Goal: Find specific fact: Find specific fact

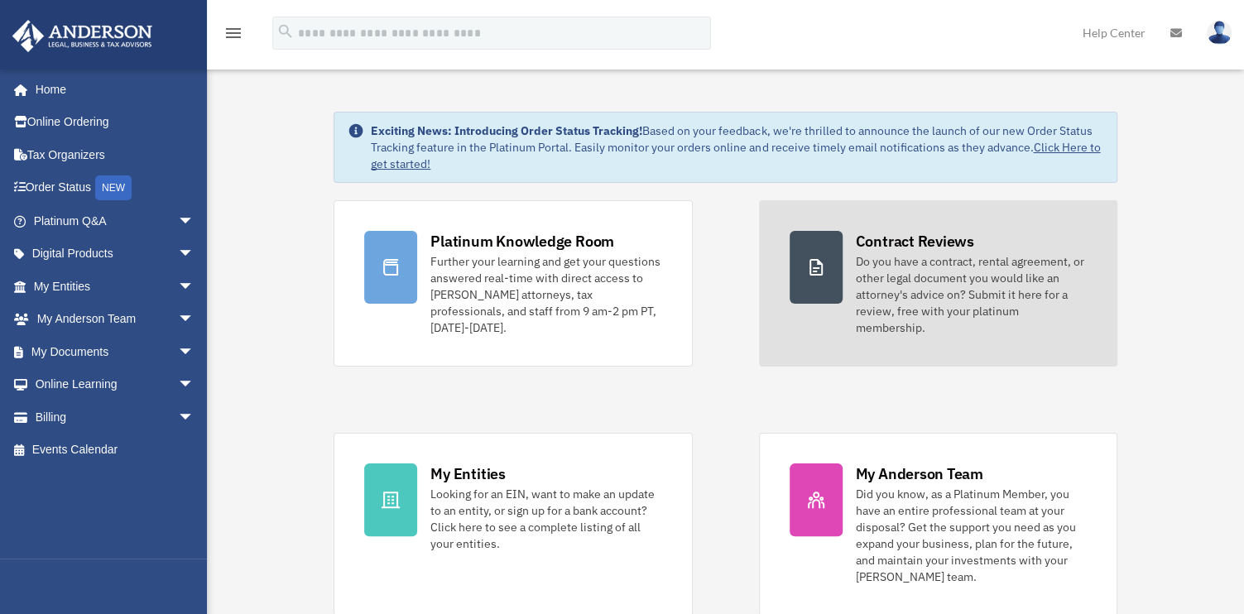
click at [1034, 272] on div "Do you have a contract, rental agreement, or other legal document you would lik…" at bounding box center [971, 294] width 231 height 83
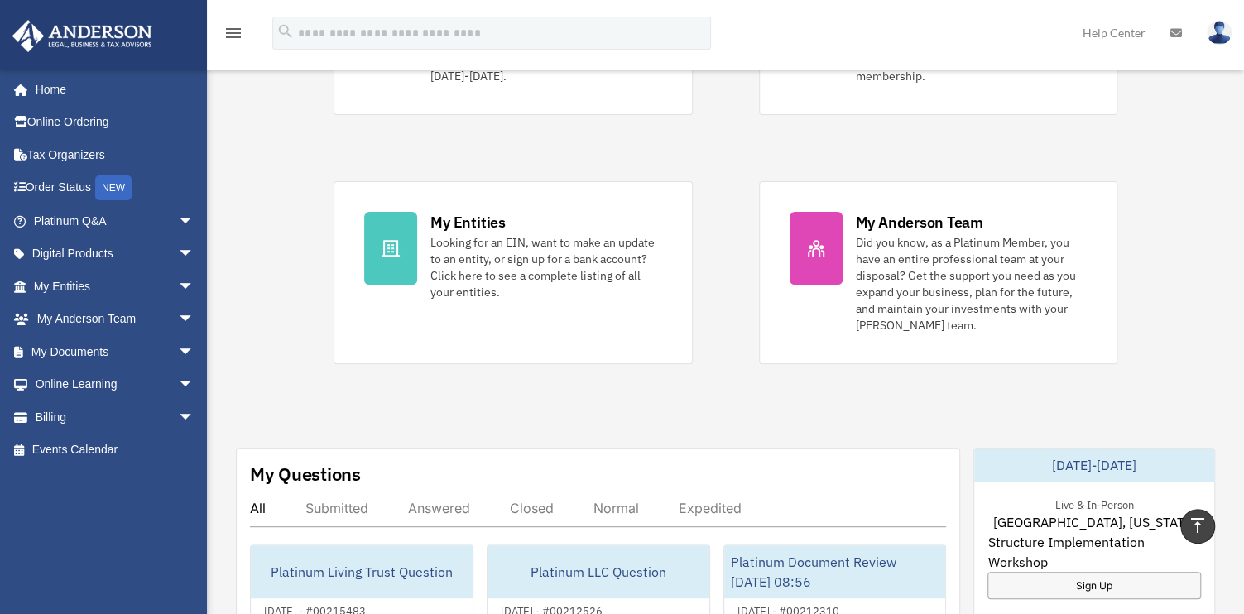
scroll to position [220, 0]
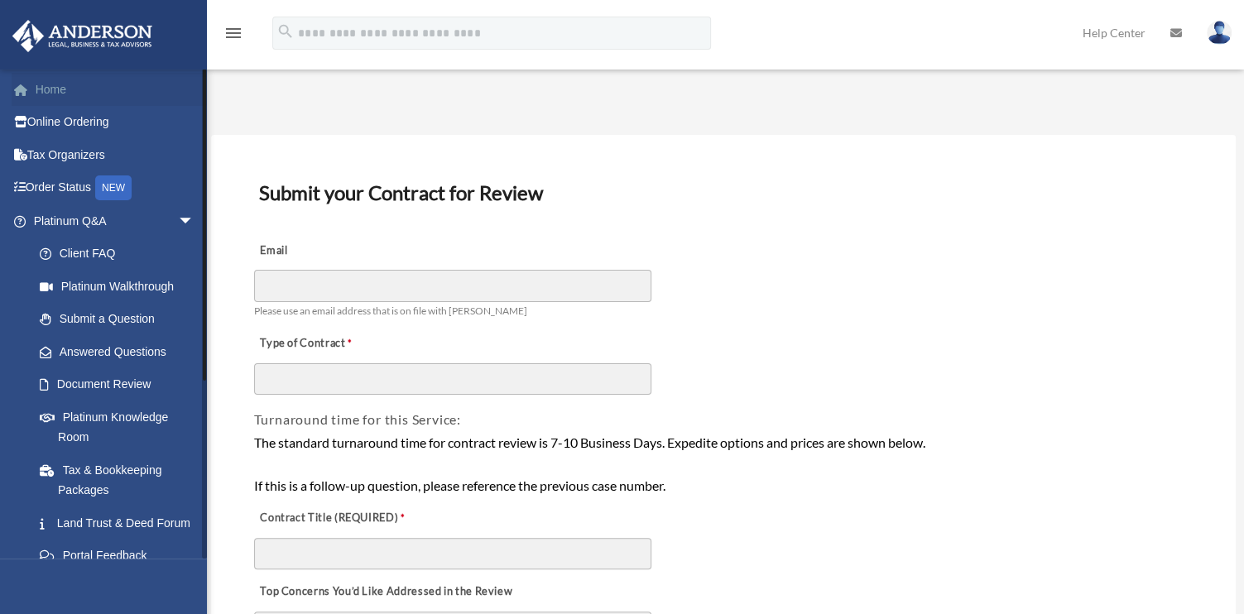
click at [60, 91] on link "Home" at bounding box center [116, 89] width 208 height 33
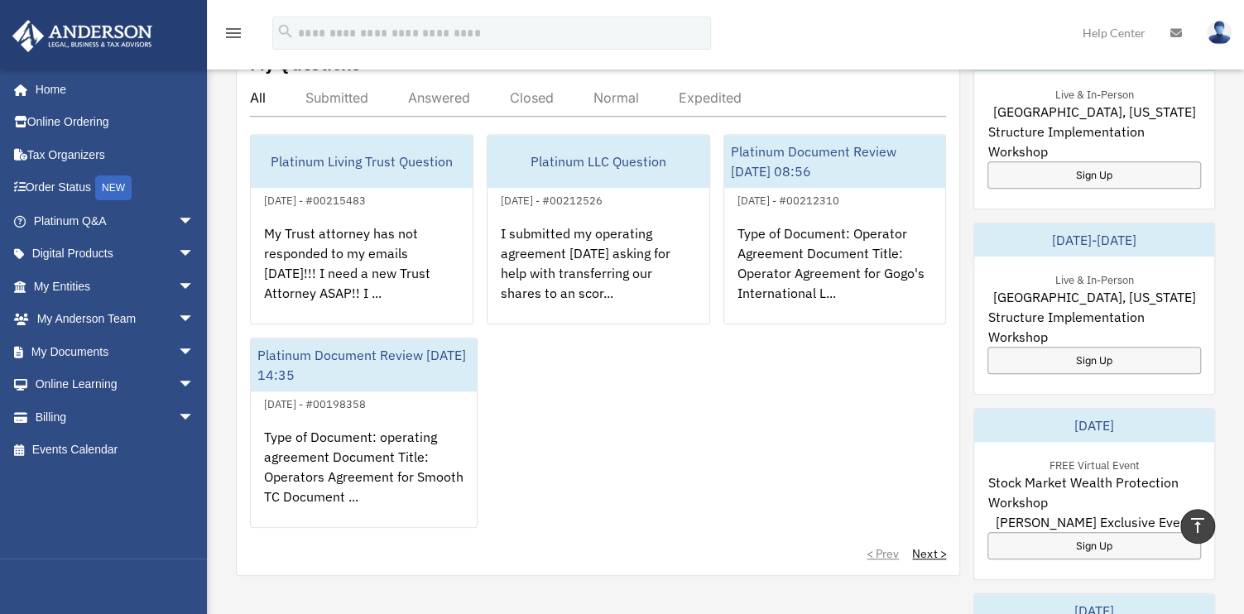
scroll to position [331, 0]
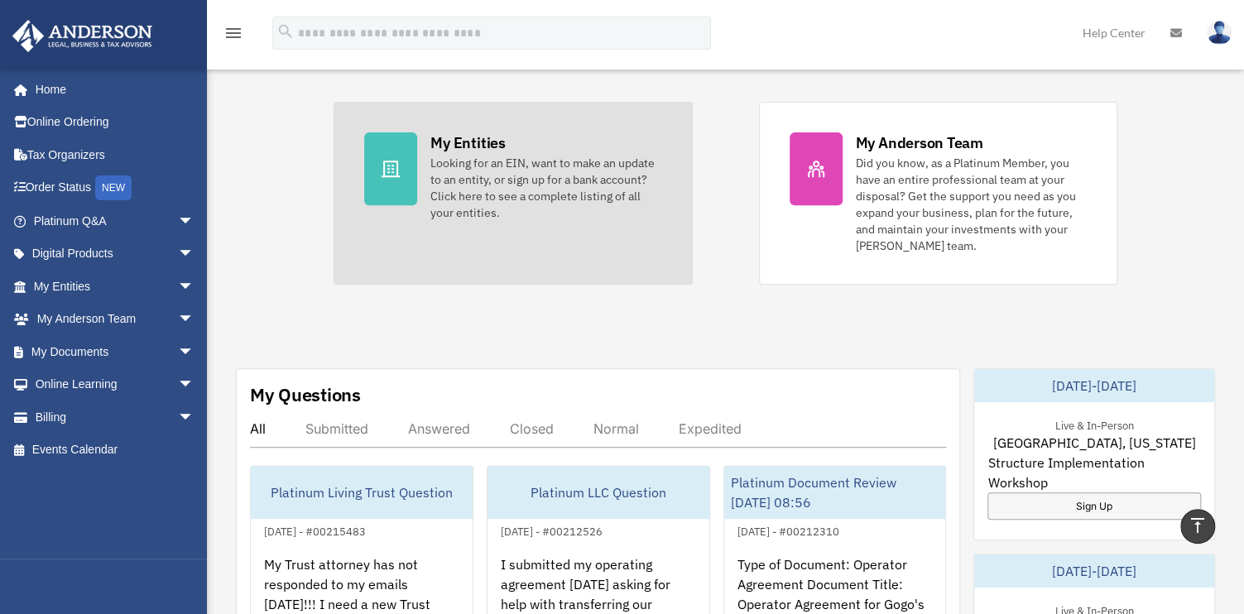
click at [492, 170] on div "Looking for an EIN, want to make an update to an entity, or sign up for a bank …" at bounding box center [545, 188] width 231 height 66
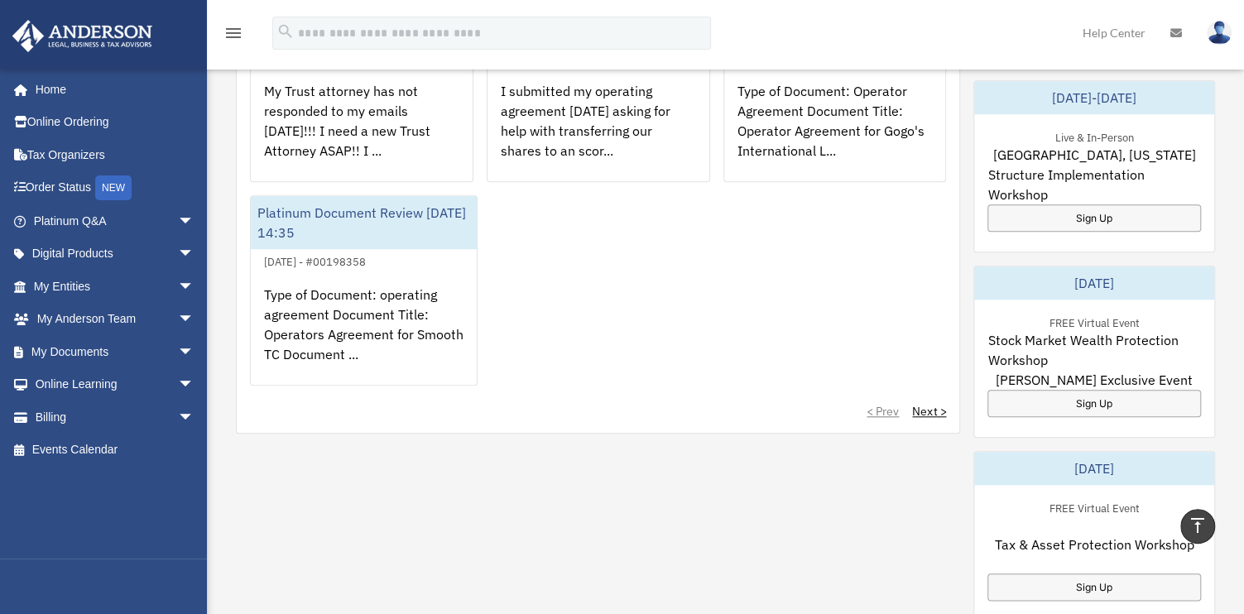
scroll to position [658, 0]
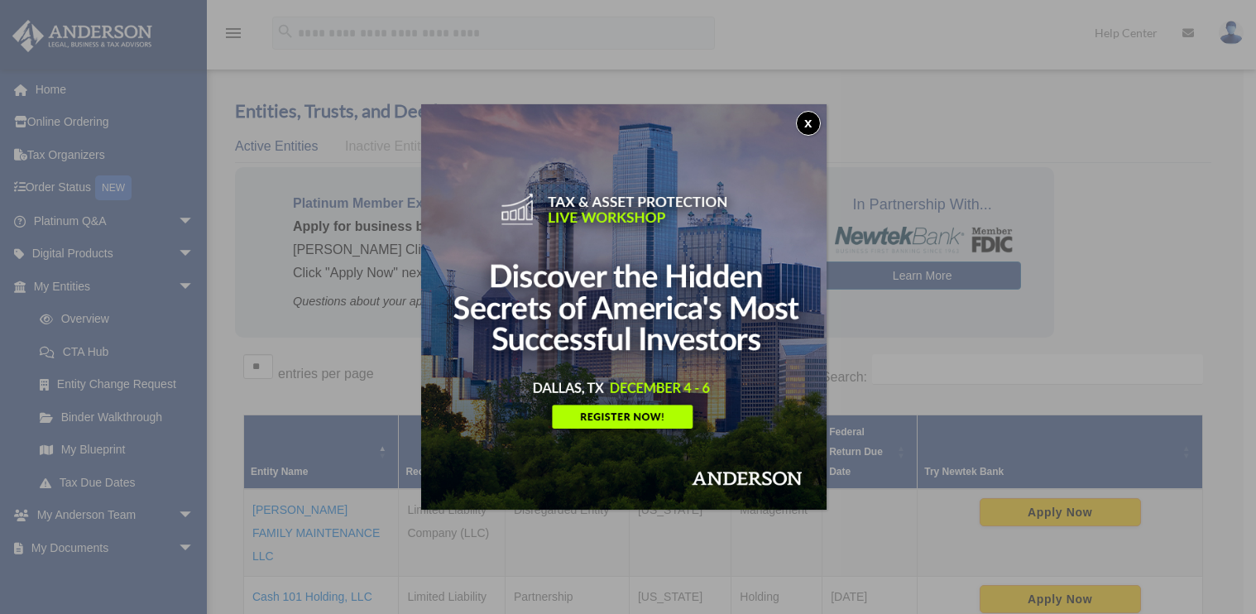
click at [813, 113] on button "x" at bounding box center [808, 123] width 25 height 25
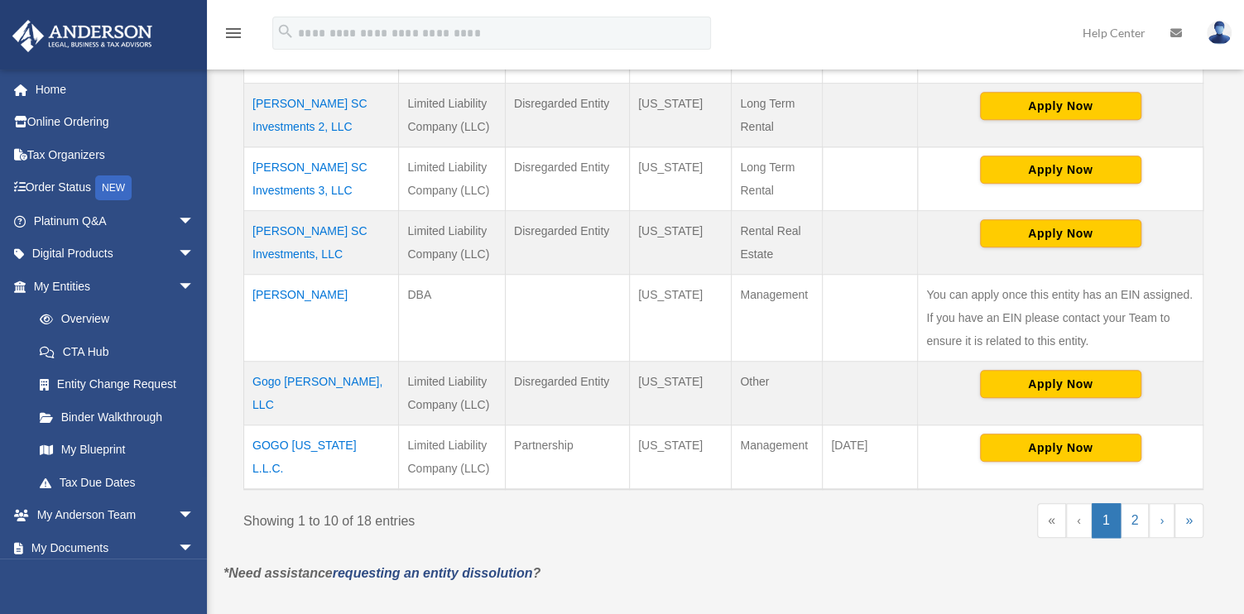
scroll to position [772, 0]
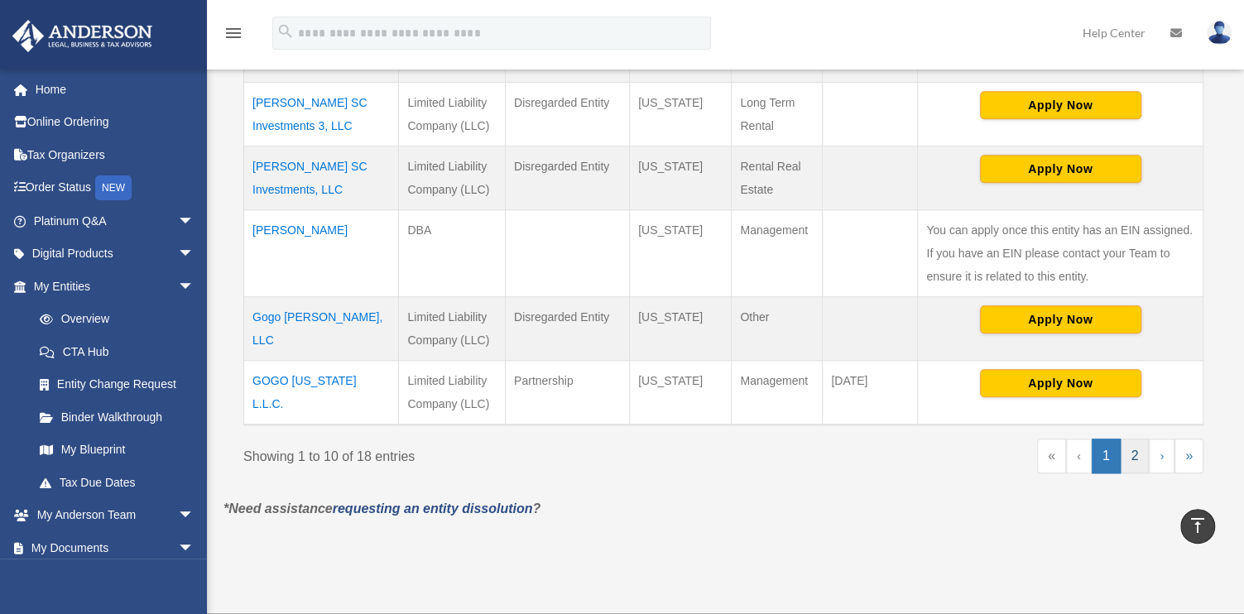
click at [1136, 439] on link "2" at bounding box center [1135, 456] width 29 height 35
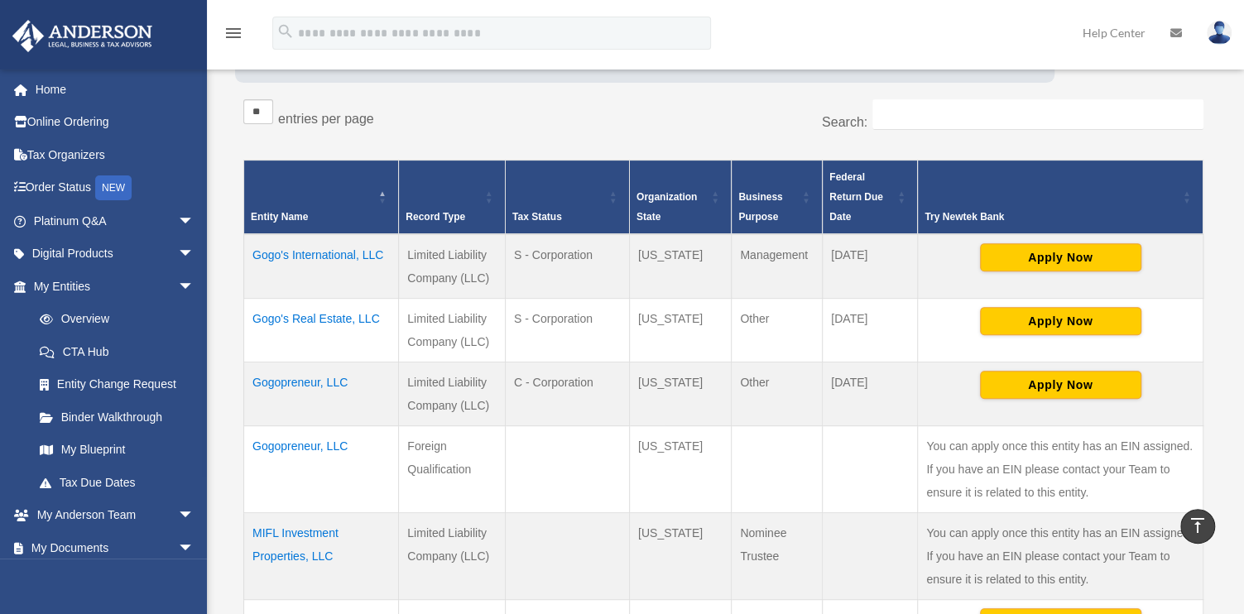
scroll to position [110, 0]
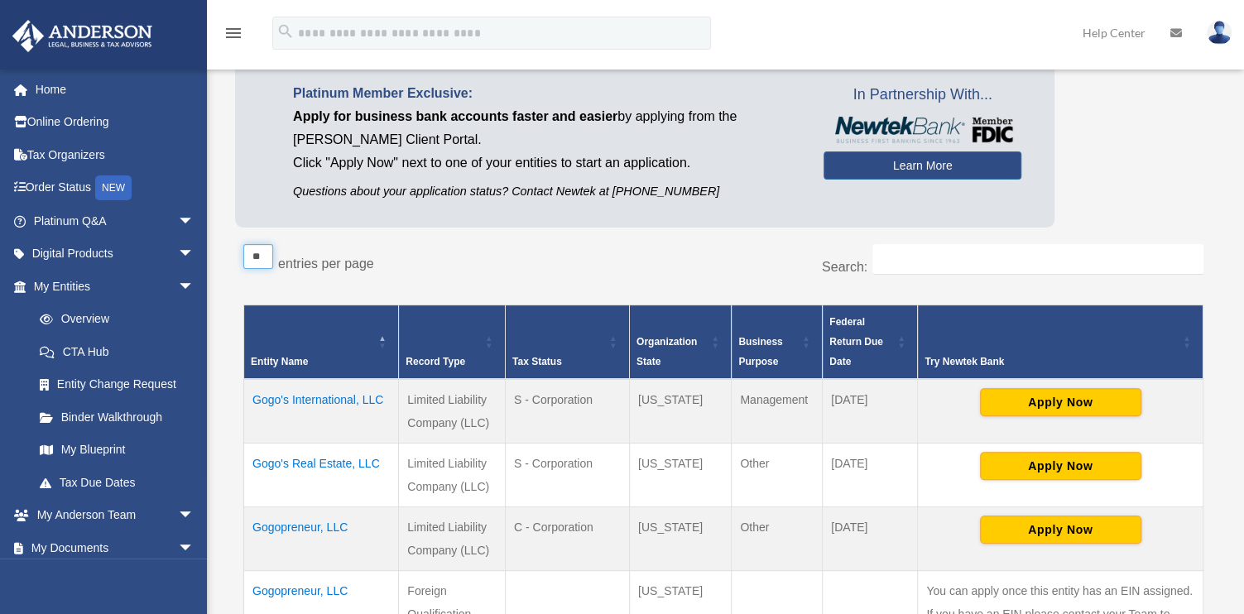
click at [260, 261] on select "** ** ** ***" at bounding box center [258, 256] width 30 height 25
select select "**"
click at [243, 244] on select "** ** ** ***" at bounding box center [258, 256] width 30 height 25
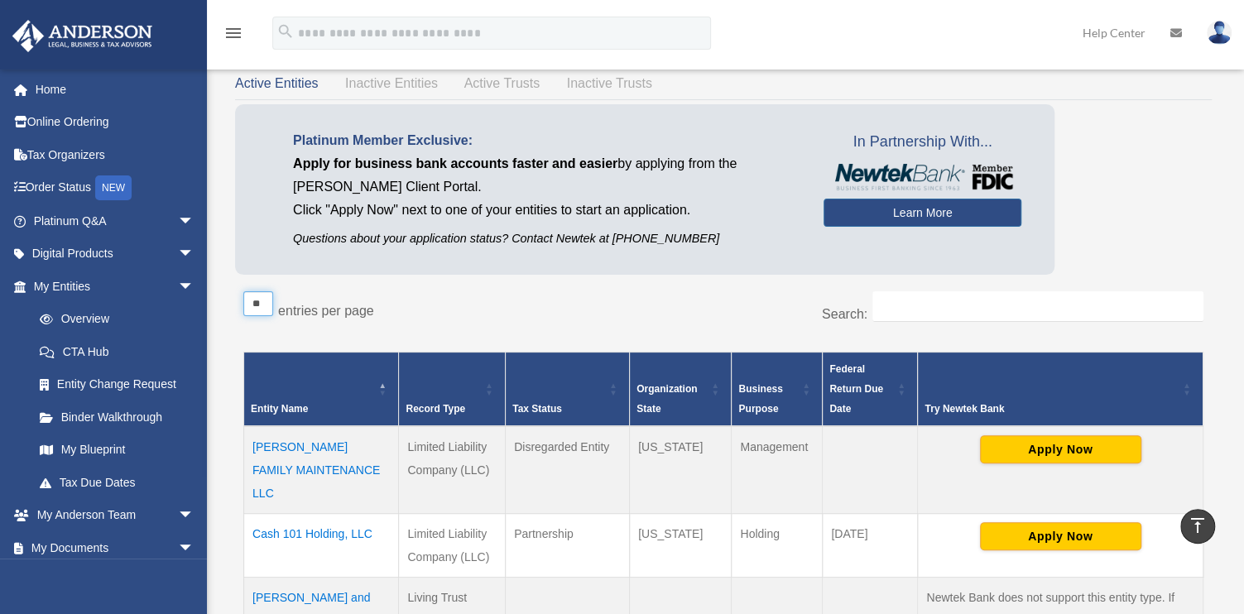
scroll to position [0, 0]
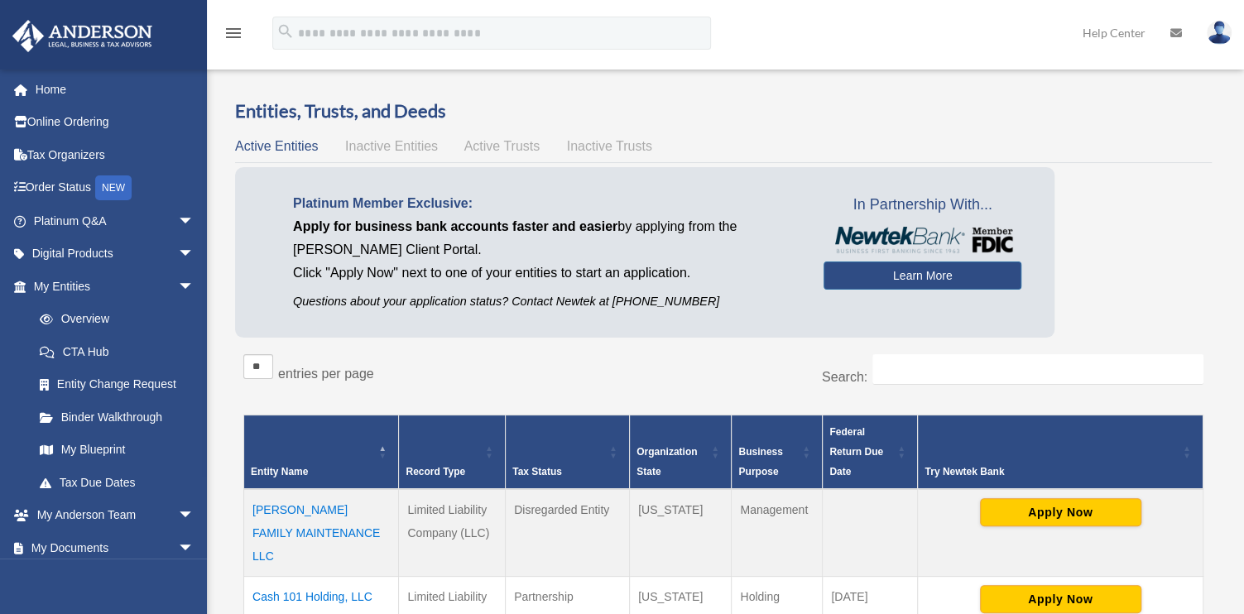
click at [506, 143] on span "Active Trusts" at bounding box center [502, 146] width 76 height 14
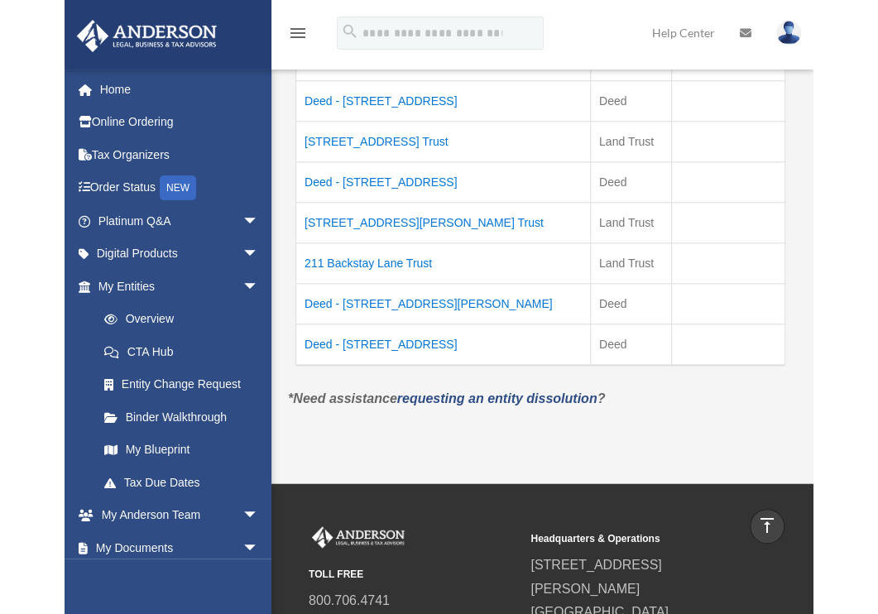
scroll to position [513, 0]
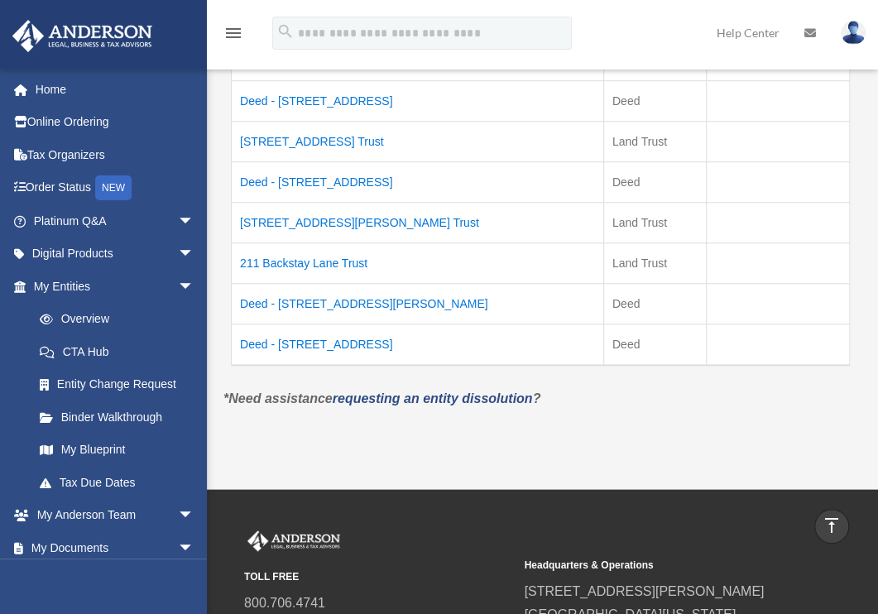
click at [237, 33] on icon "menu" at bounding box center [233, 33] width 20 height 20
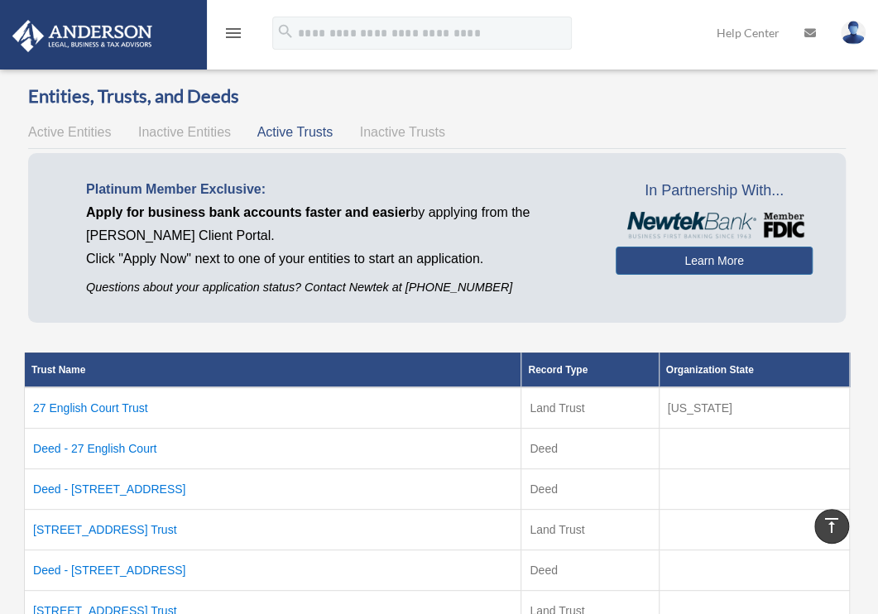
scroll to position [0, 0]
click at [59, 139] on span "Active Entities" at bounding box center [69, 132] width 83 height 14
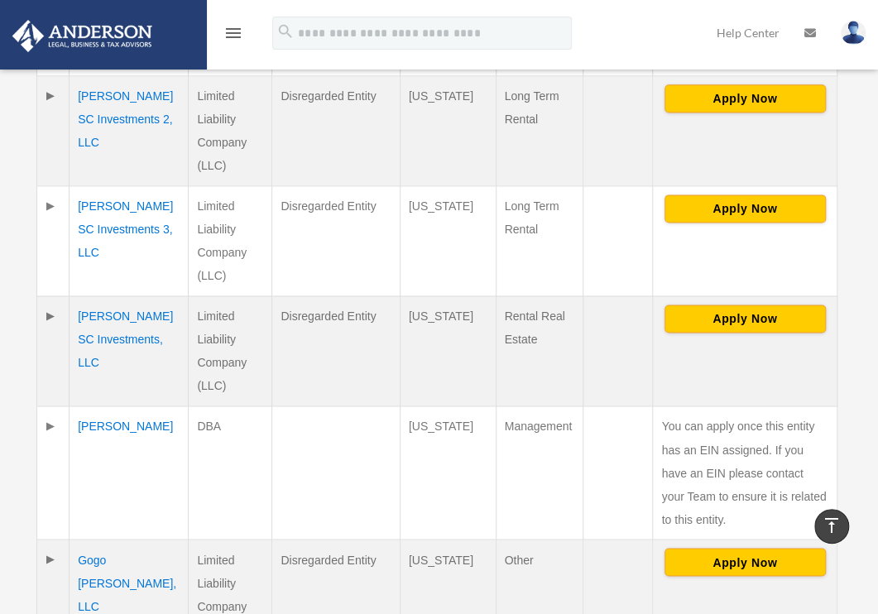
scroll to position [993, 0]
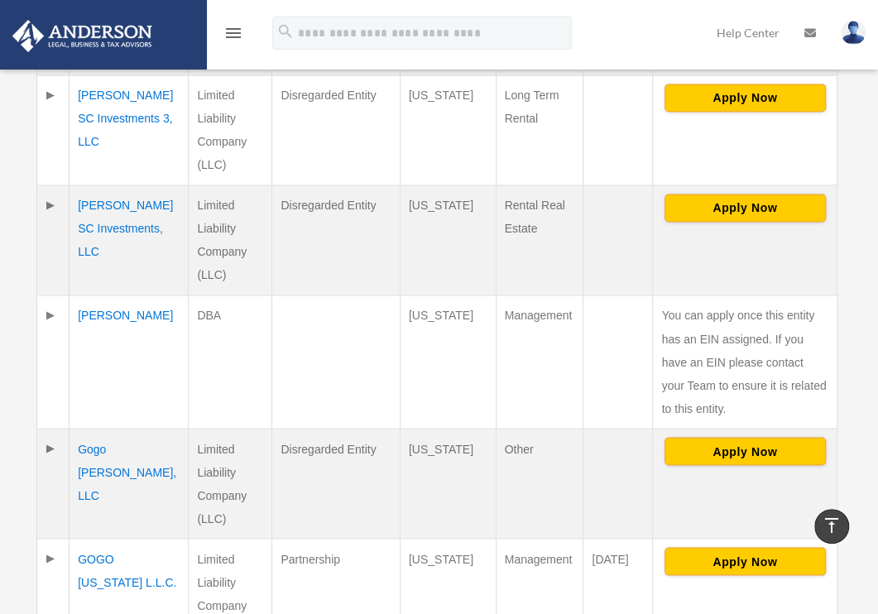
click at [48, 98] on td at bounding box center [53, 130] width 32 height 110
click at [49, 90] on td at bounding box center [53, 130] width 32 height 110
click at [101, 98] on td "DuGo SC Investments 3, LLC" at bounding box center [129, 130] width 119 height 110
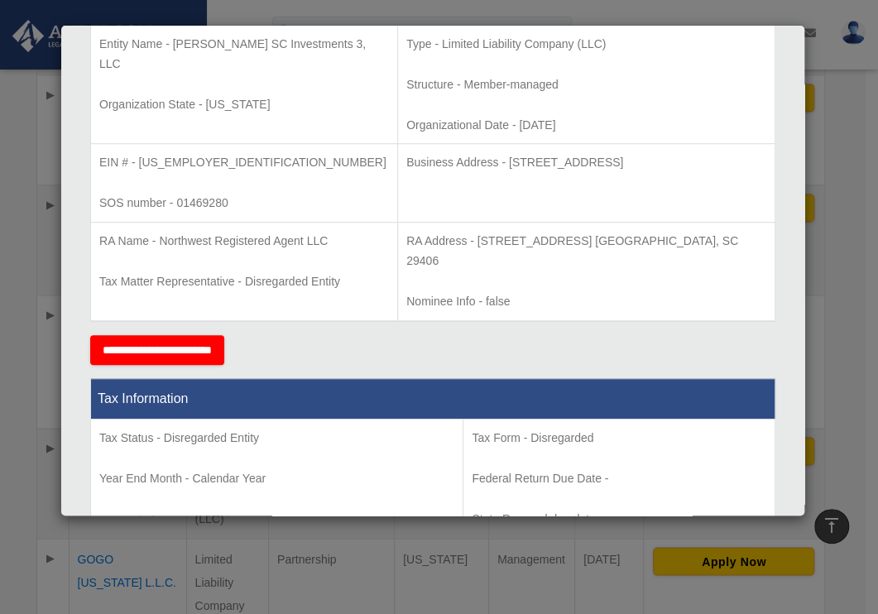
scroll to position [220, 0]
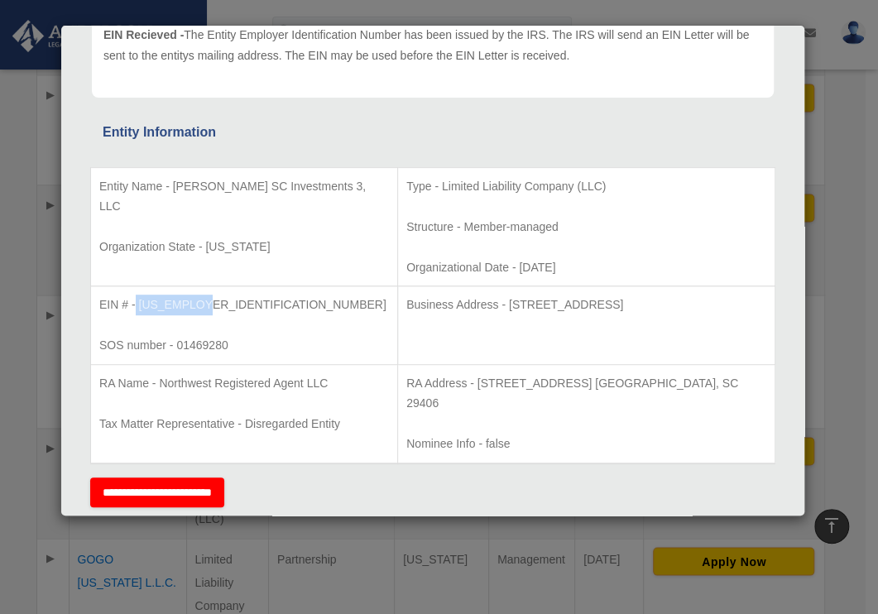
drag, startPoint x: 136, startPoint y: 301, endPoint x: 215, endPoint y: 305, distance: 79.5
click at [215, 305] on p "EIN # - 33-2697862" at bounding box center [244, 305] width 290 height 21
copy p "33-2697862"
click at [482, 138] on div "Entity Information" at bounding box center [433, 132] width 660 height 23
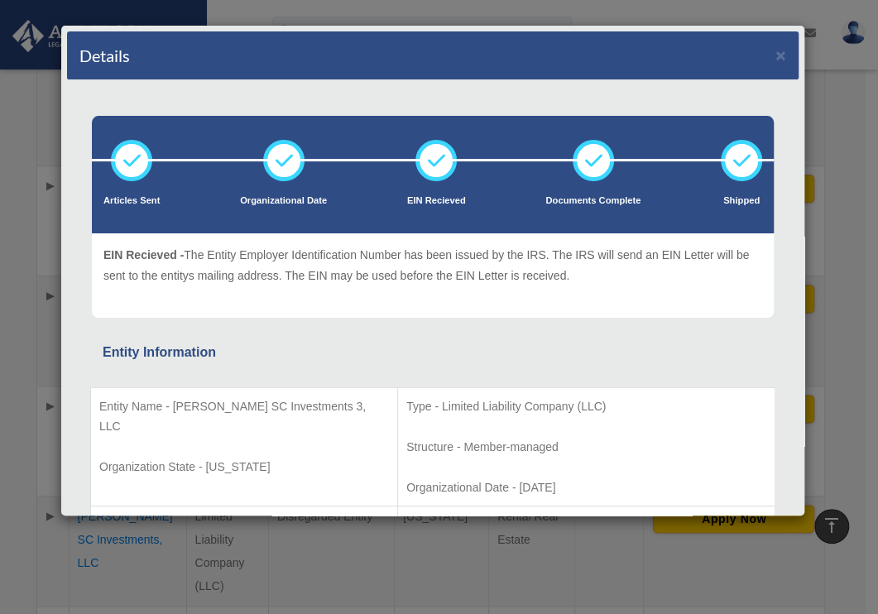
scroll to position [0, 0]
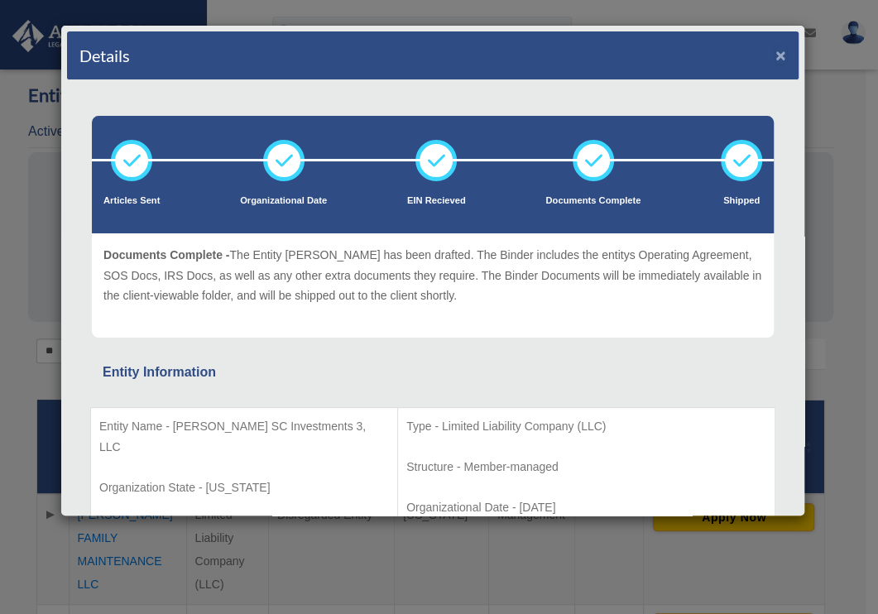
click at [775, 49] on button "×" at bounding box center [780, 54] width 11 height 17
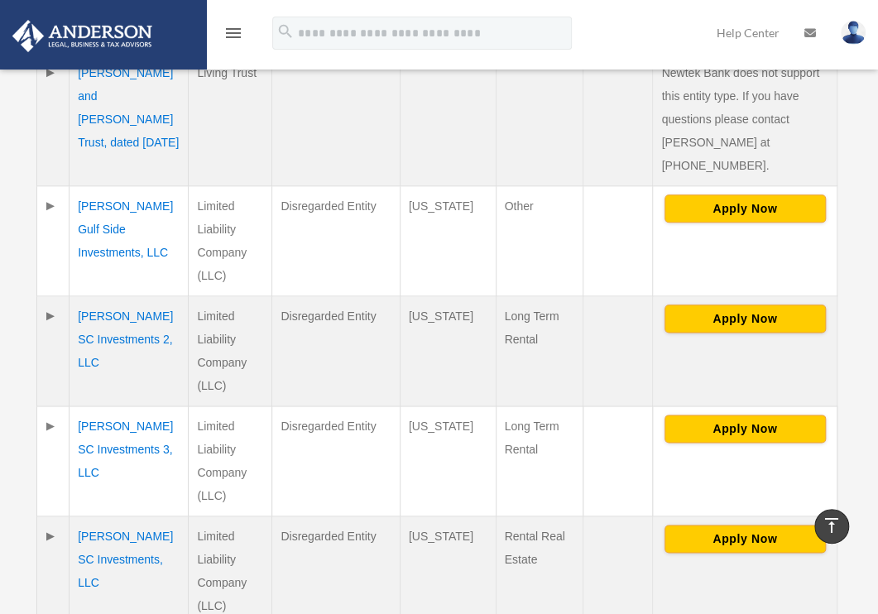
scroll to position [772, 0]
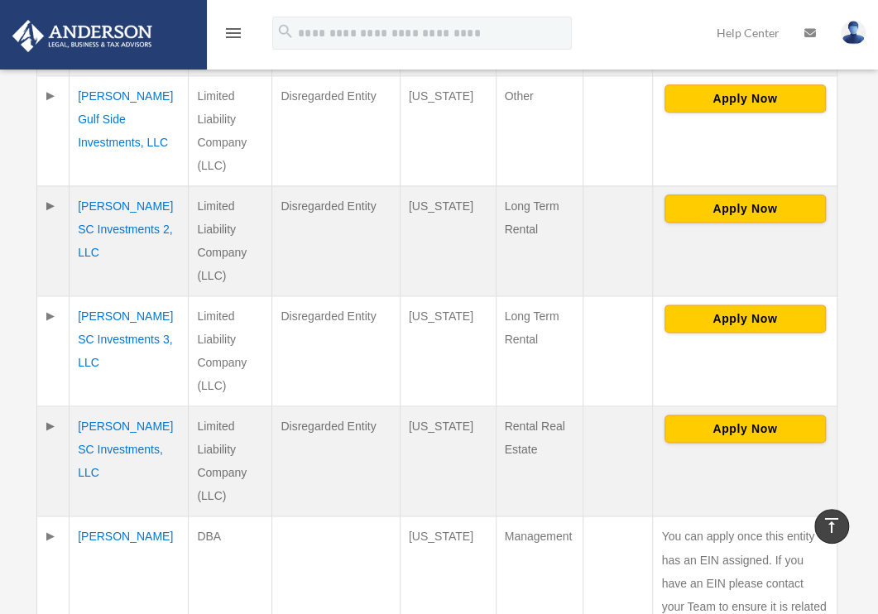
click at [94, 232] on td "DuGo SC Investments 2, LLC" at bounding box center [129, 241] width 119 height 110
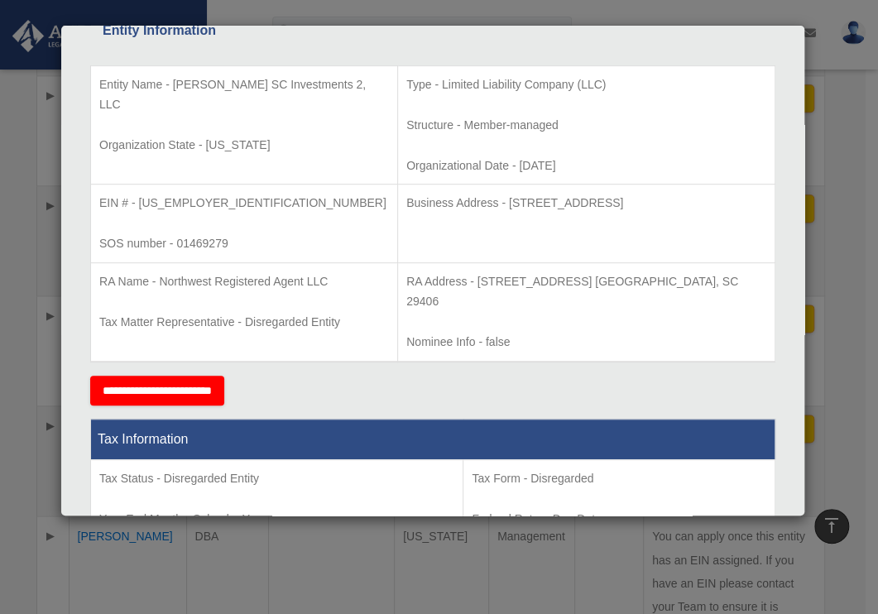
scroll to position [331, 0]
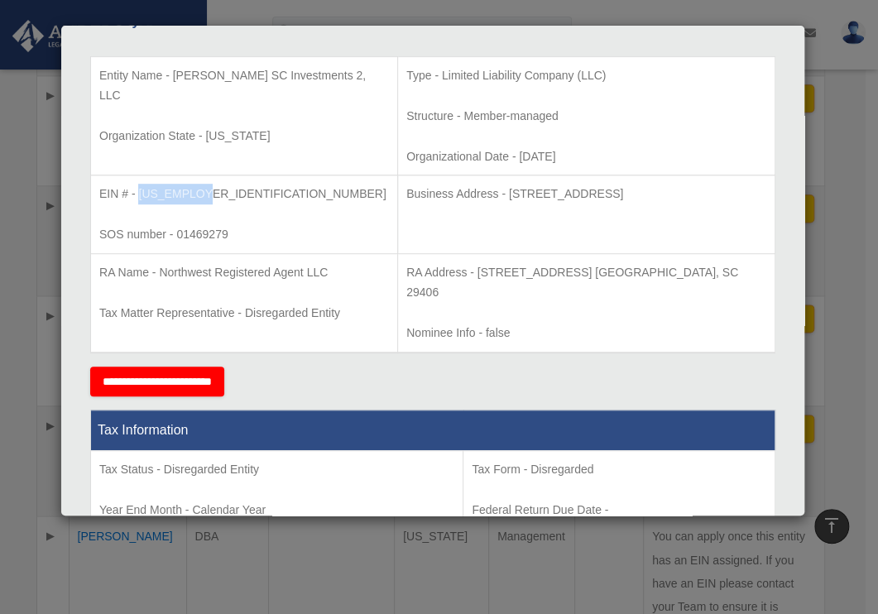
drag, startPoint x: 139, startPoint y: 193, endPoint x: 197, endPoint y: 190, distance: 58.0
click at [197, 190] on p "EIN # - 33-2677216" at bounding box center [244, 194] width 290 height 21
copy p "33-2677216"
click at [478, 399] on div "Tax Information Tax Status - Disregarded Entity Year End Month - Calendar Year …" at bounding box center [432, 491] width 685 height 190
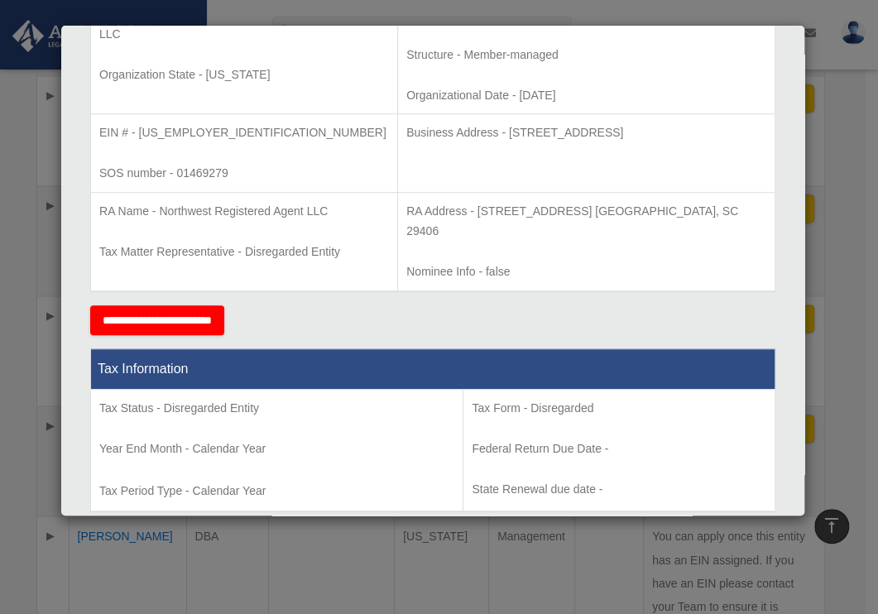
scroll to position [0, 0]
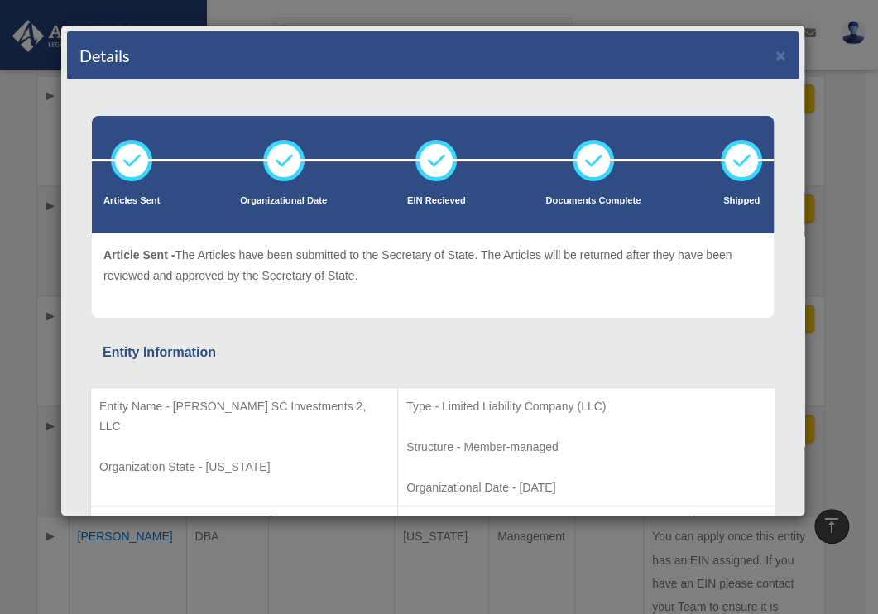
click at [468, 17] on div "Details × Articles Sent Organizational Date" at bounding box center [439, 307] width 878 height 614
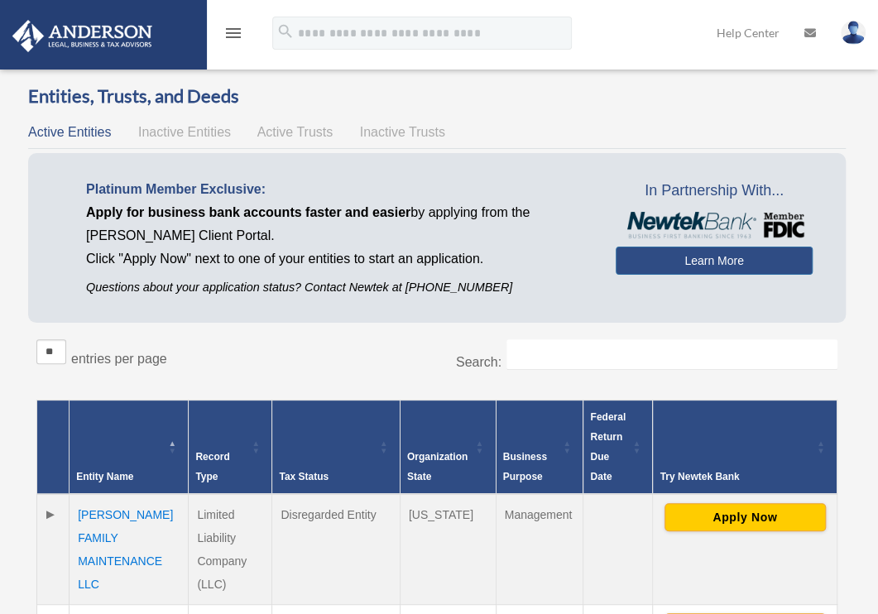
click at [349, 340] on div "** ** ** *** entries per page" at bounding box center [230, 359] width 388 height 41
click at [65, 132] on span "Active Entities" at bounding box center [69, 132] width 83 height 14
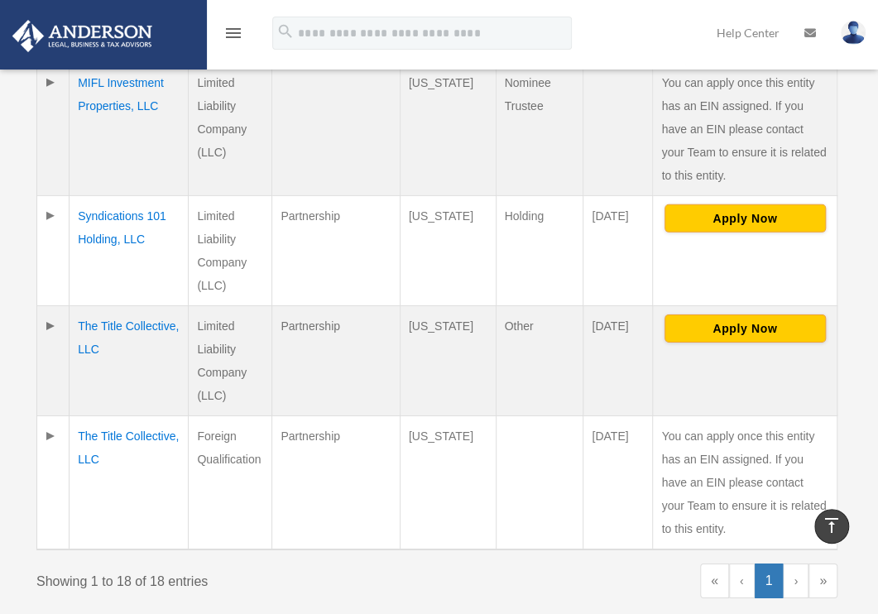
scroll to position [2096, 0]
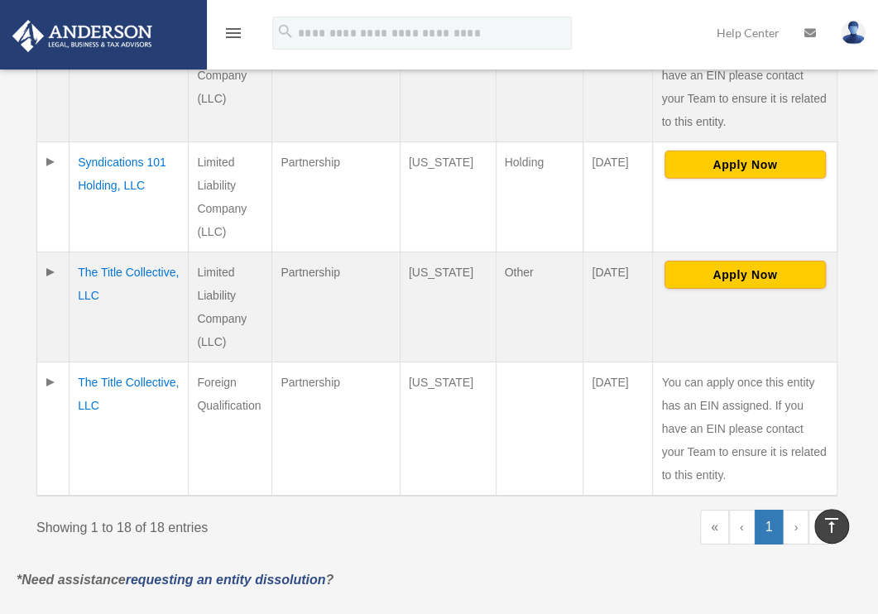
drag, startPoint x: 538, startPoint y: 159, endPoint x: 497, endPoint y: 155, distance: 40.8
click at [497, 155] on td "Holding" at bounding box center [540, 197] width 88 height 110
copy td "Holding"
click at [353, 216] on td "Partnership" at bounding box center [336, 197] width 128 height 110
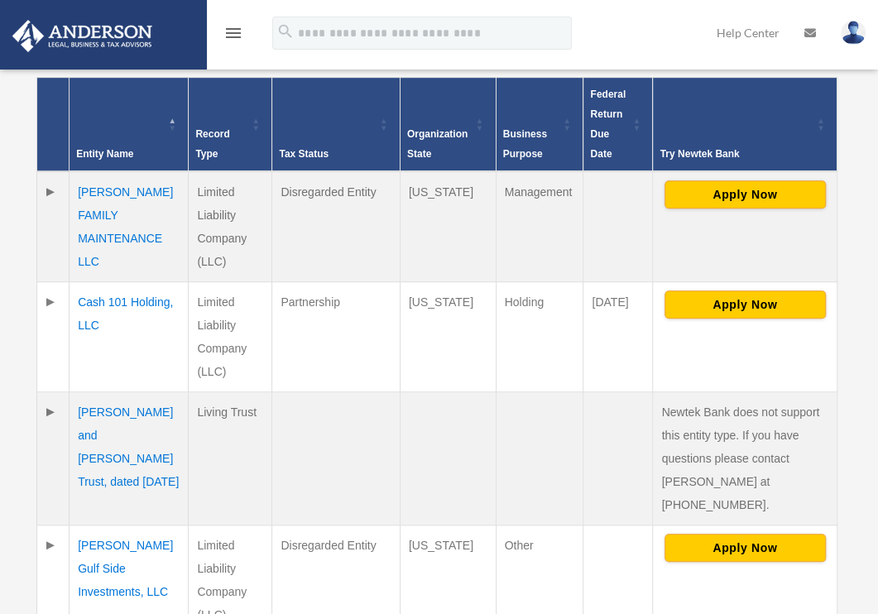
scroll to position [331, 0]
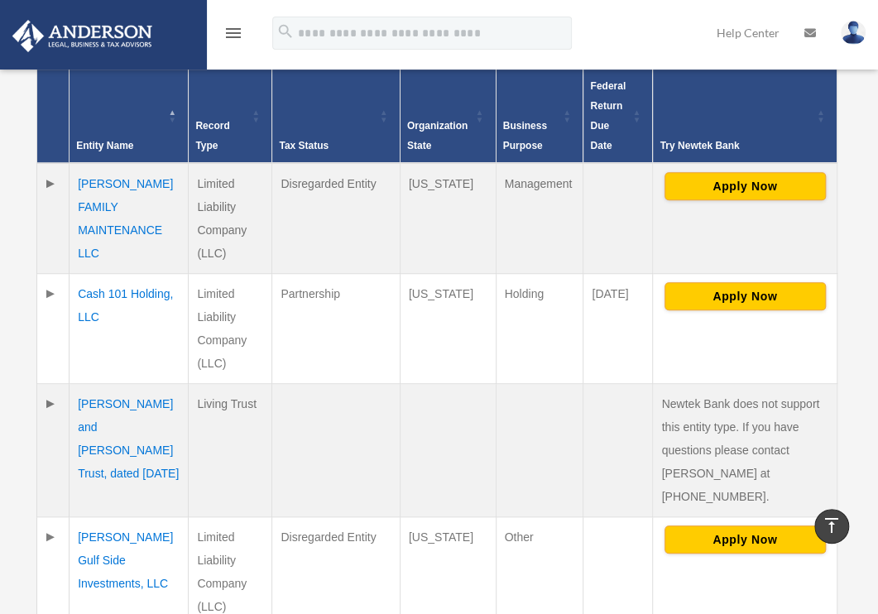
click at [637, 226] on td at bounding box center [618, 218] width 70 height 111
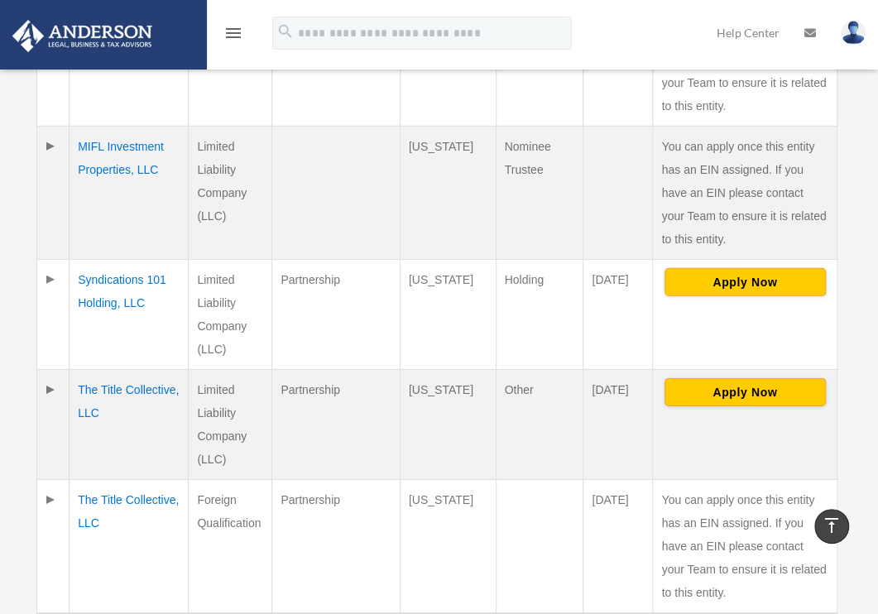
scroll to position [1986, 0]
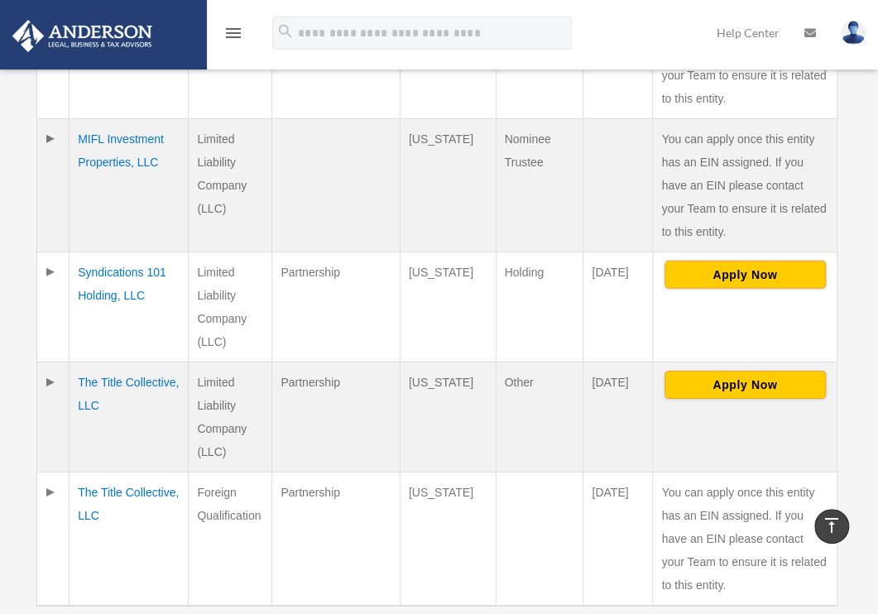
drag, startPoint x: 346, startPoint y: 270, endPoint x: 268, endPoint y: 269, distance: 77.8
click at [272, 269] on td "Partnership" at bounding box center [336, 307] width 128 height 110
copy td "Partnership"
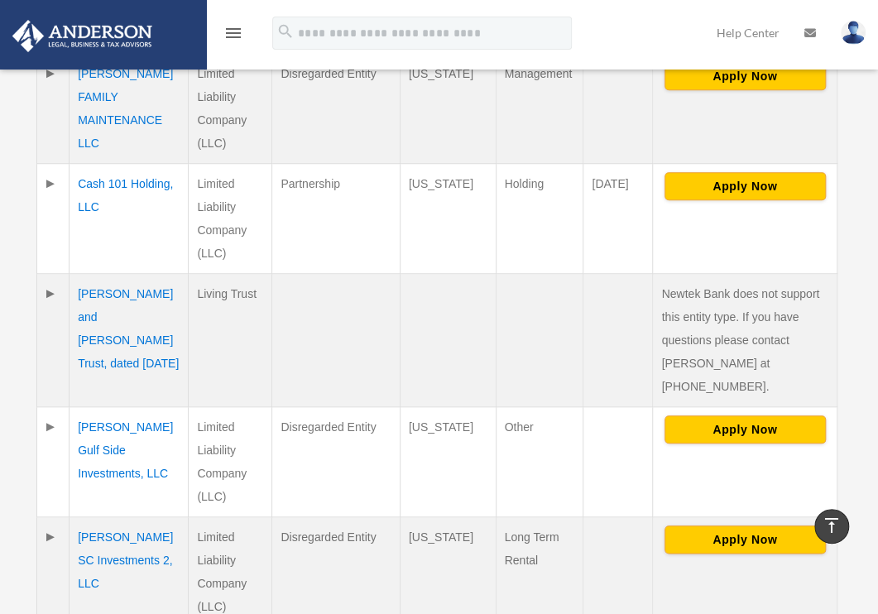
scroll to position [551, 0]
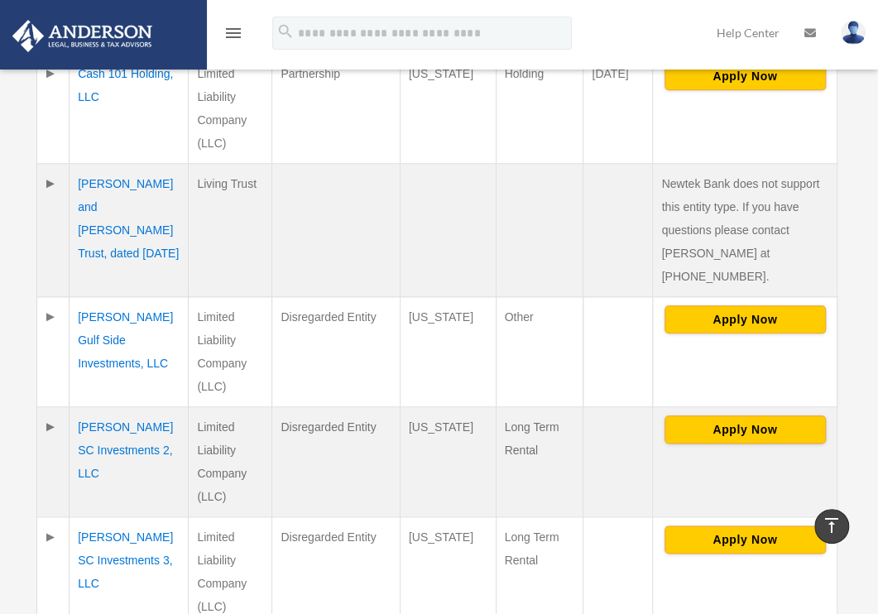
click at [521, 377] on td "Other" at bounding box center [540, 352] width 88 height 110
drag, startPoint x: 202, startPoint y: 350, endPoint x: 552, endPoint y: 335, distance: 350.4
click at [551, 336] on td "Other" at bounding box center [540, 352] width 88 height 110
click at [327, 386] on td "Disregarded Entity" at bounding box center [336, 352] width 128 height 110
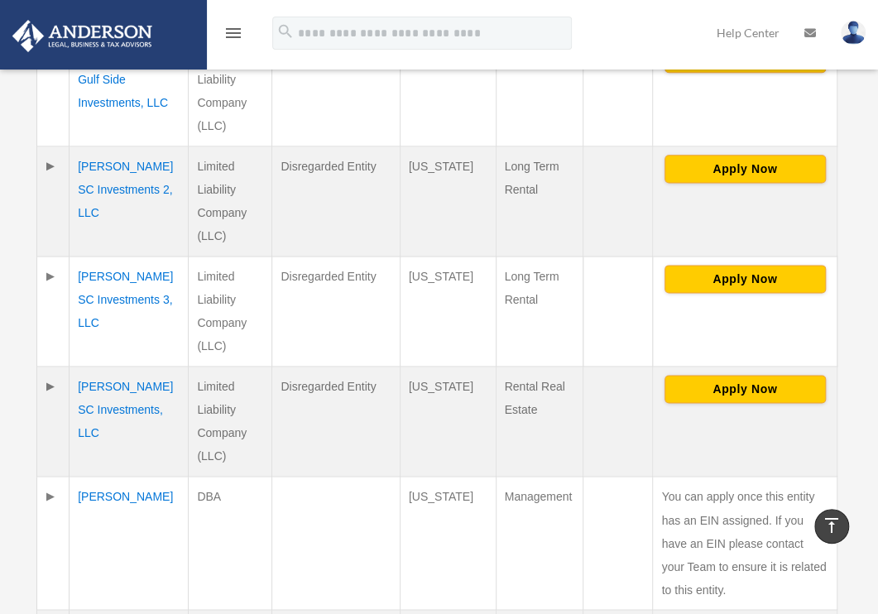
scroll to position [882, 0]
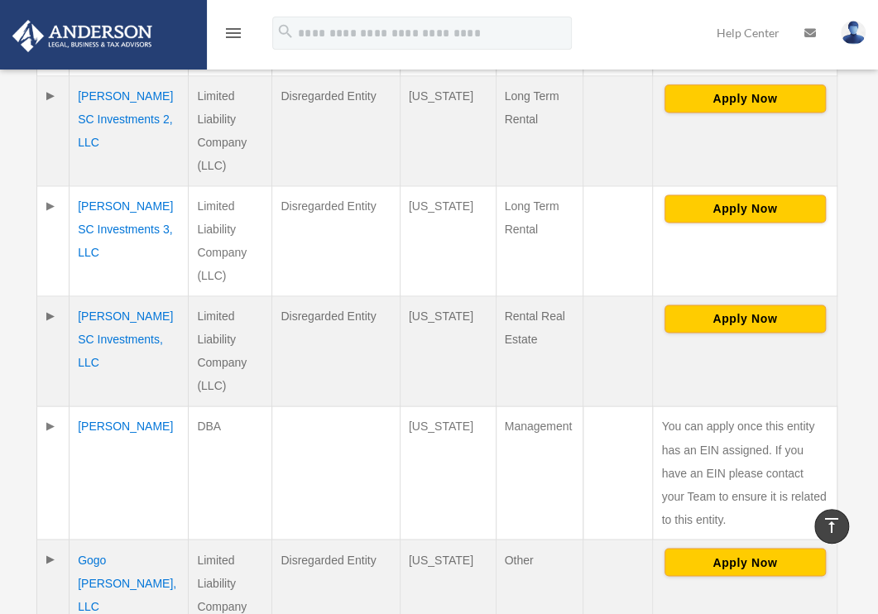
drag, startPoint x: 316, startPoint y: 478, endPoint x: 321, endPoint y: 471, distance: 9.0
click at [318, 479] on td at bounding box center [336, 472] width 128 height 133
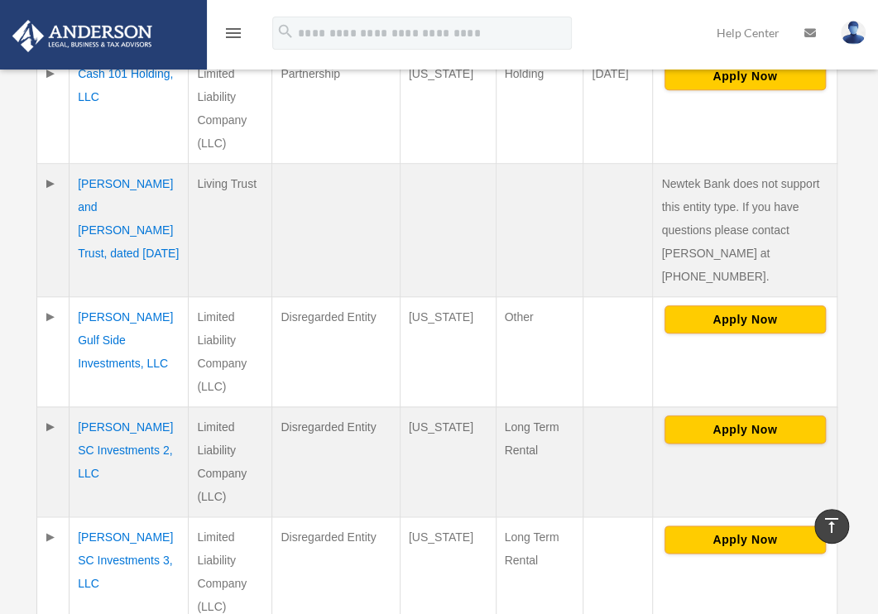
scroll to position [0, 0]
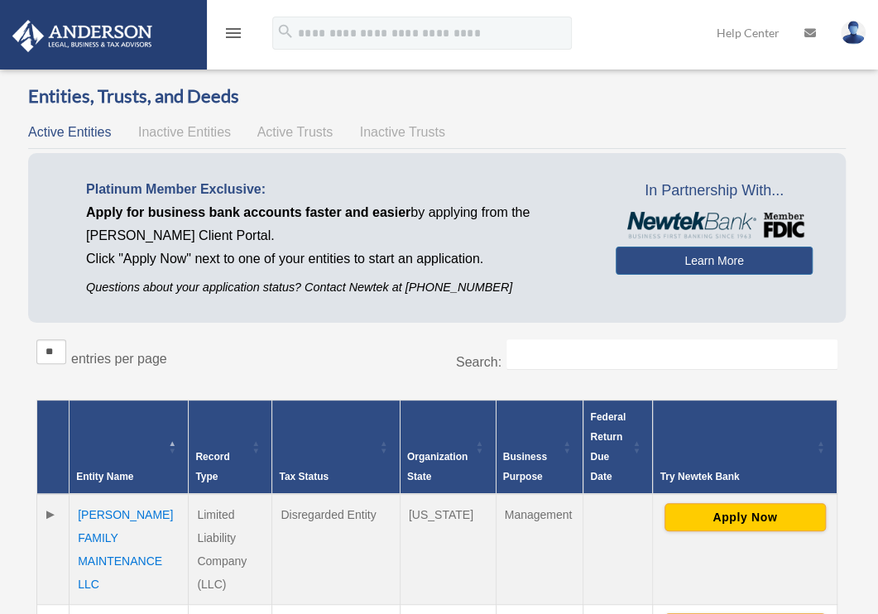
click at [583, 95] on h3 "Entities, Trusts, and Deeds" at bounding box center [437, 97] width 818 height 26
